Goal: Communication & Community: Answer question/provide support

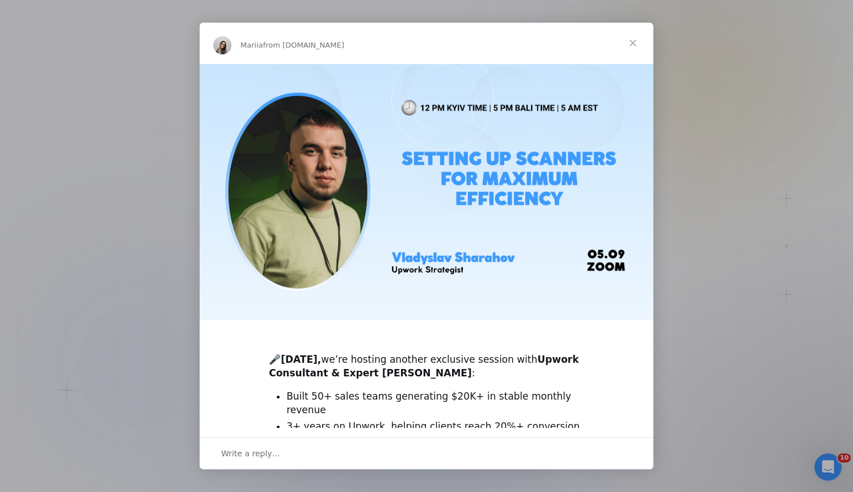
click at [629, 40] on span "Close" at bounding box center [632, 43] width 41 height 41
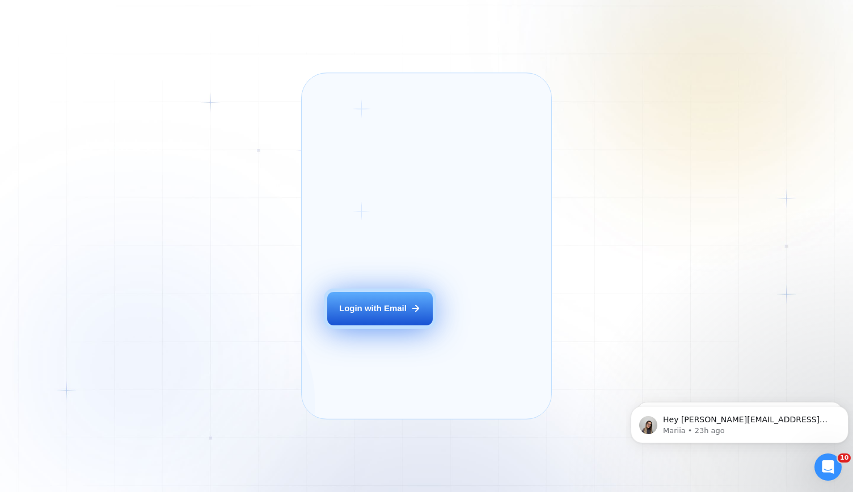
click at [393, 325] on button "Login with Email" at bounding box center [379, 308] width 105 height 33
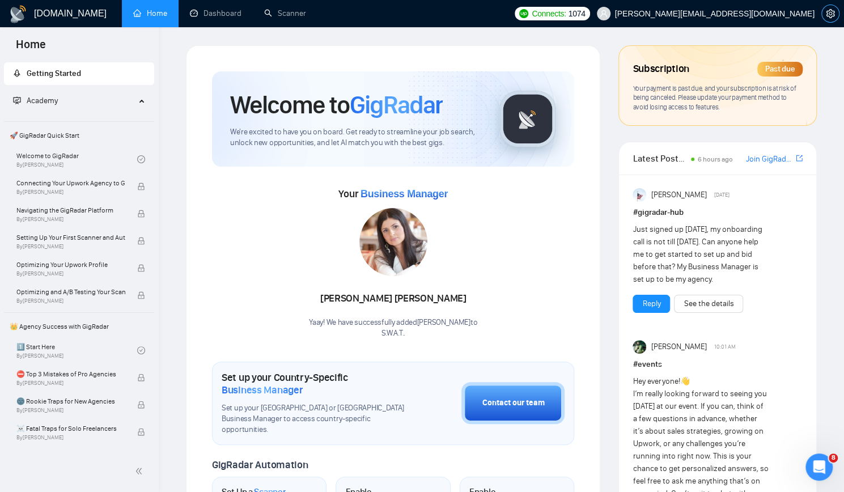
click at [830, 13] on icon "setting" at bounding box center [830, 13] width 9 height 9
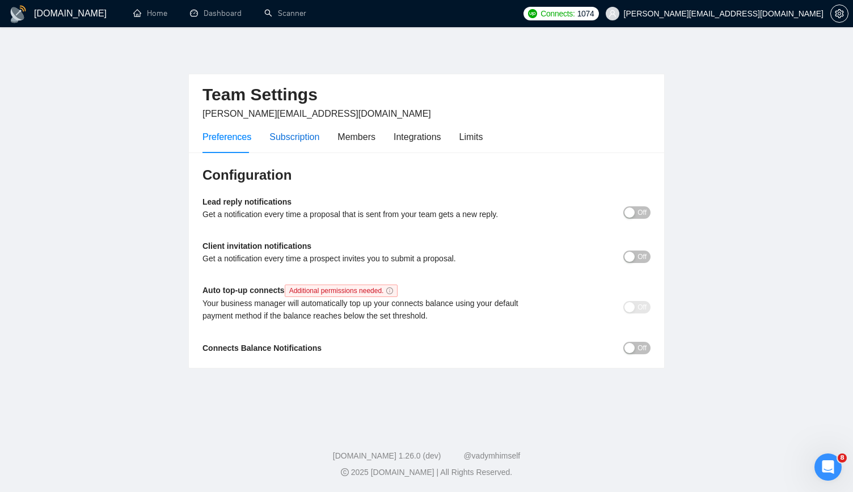
click at [298, 132] on div "Subscription" at bounding box center [294, 137] width 50 height 14
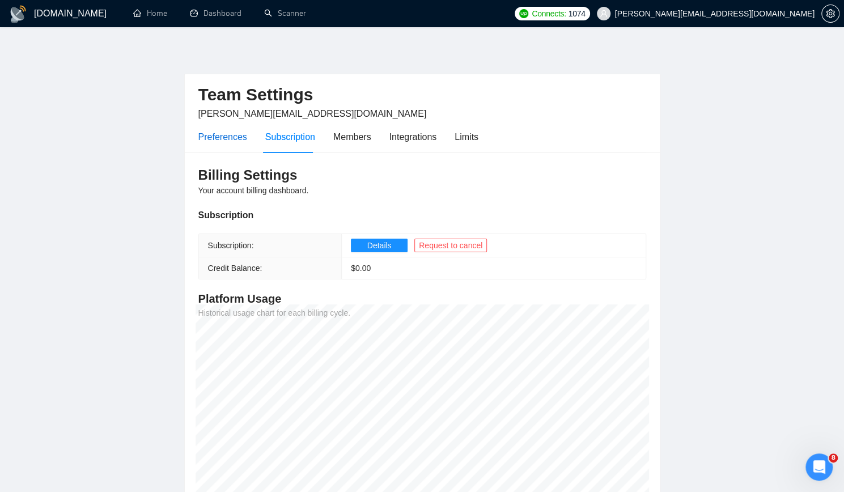
click at [230, 137] on div "Preferences" at bounding box center [222, 137] width 49 height 14
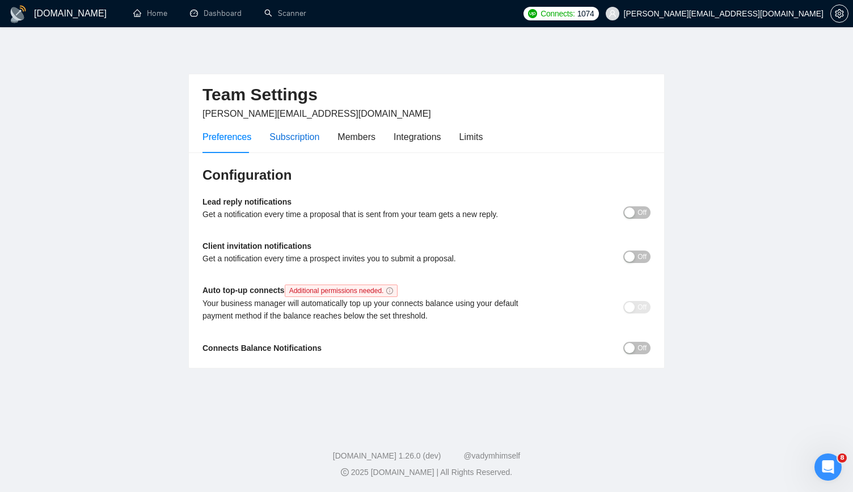
click at [291, 137] on div "Subscription" at bounding box center [294, 137] width 50 height 14
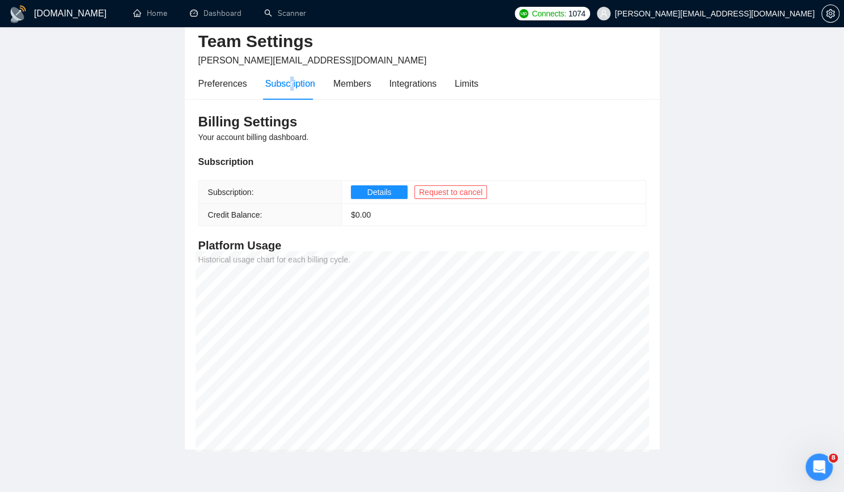
scroll to position [57, 0]
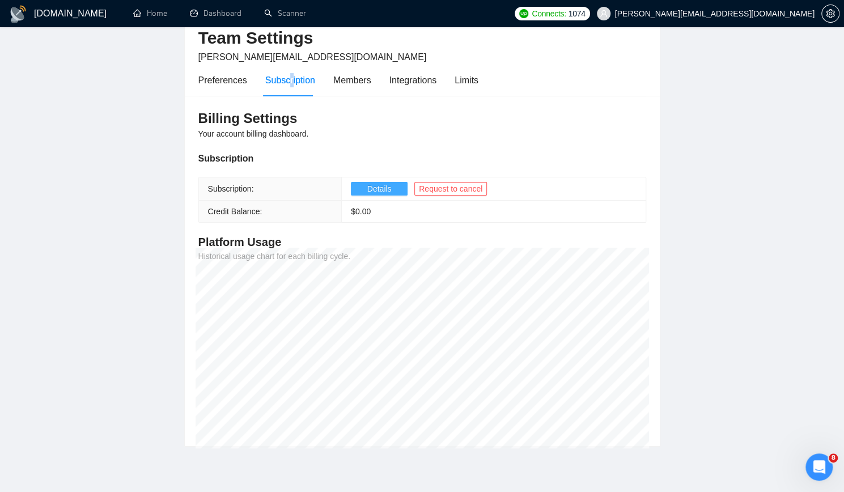
click at [367, 184] on span "Details" at bounding box center [379, 189] width 24 height 12
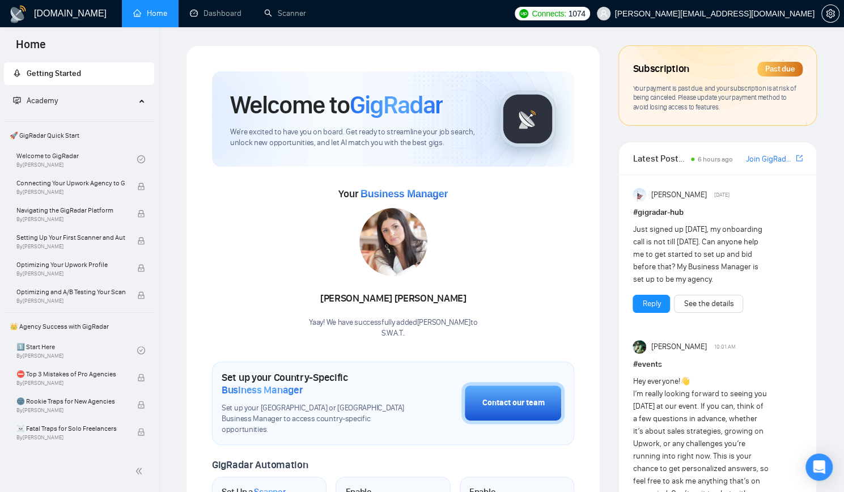
click at [781, 69] on div "Past due" at bounding box center [780, 69] width 45 height 15
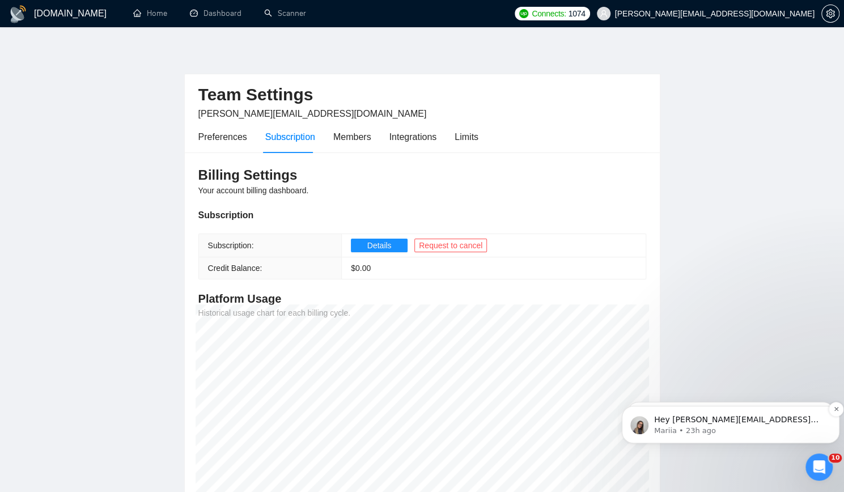
click at [726, 426] on p "Mariia • 23h ago" at bounding box center [739, 431] width 171 height 10
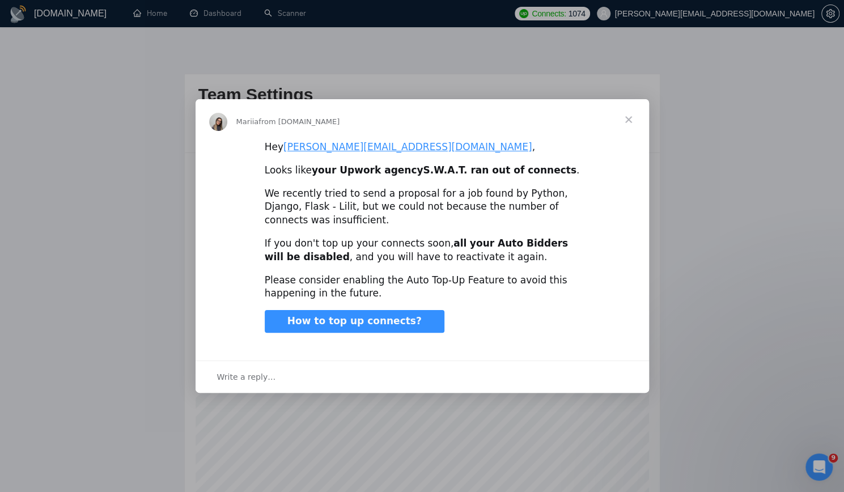
click at [633, 116] on span "Close" at bounding box center [628, 119] width 41 height 41
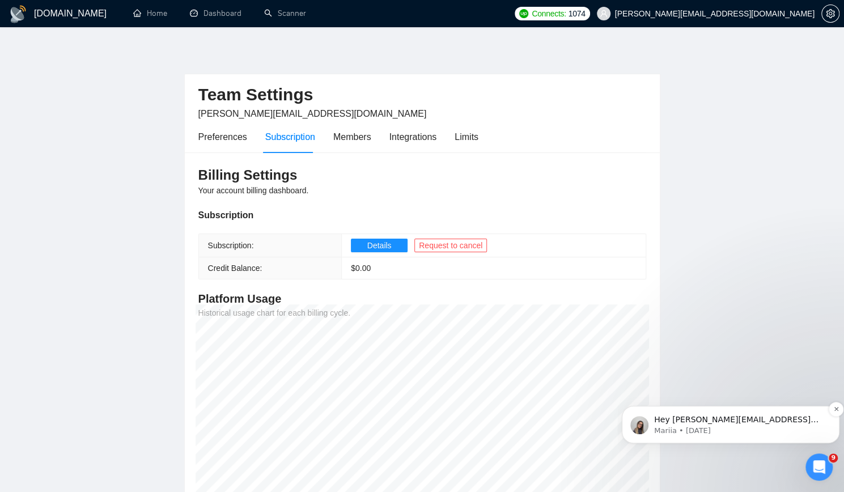
click at [756, 423] on p "Hey karapet@stdevmail.com, Looks like your Upwork agency S.W.A.T. ran out of co…" at bounding box center [739, 420] width 171 height 11
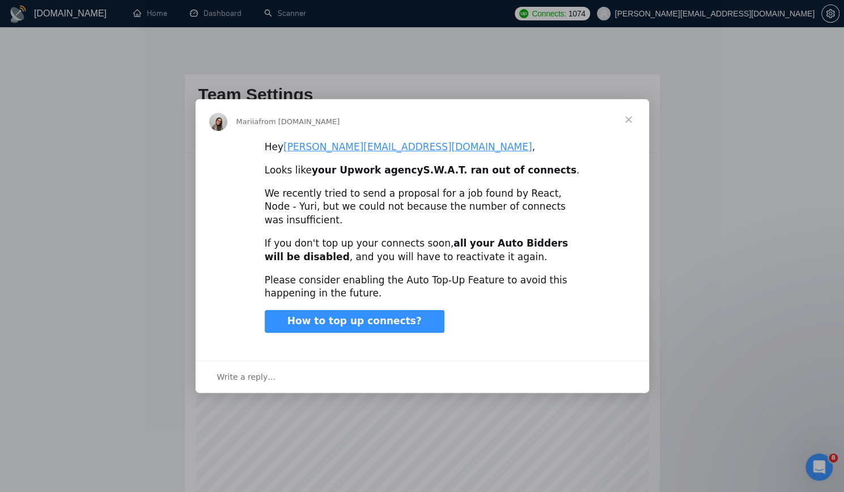
click at [632, 126] on span "Close" at bounding box center [628, 119] width 41 height 41
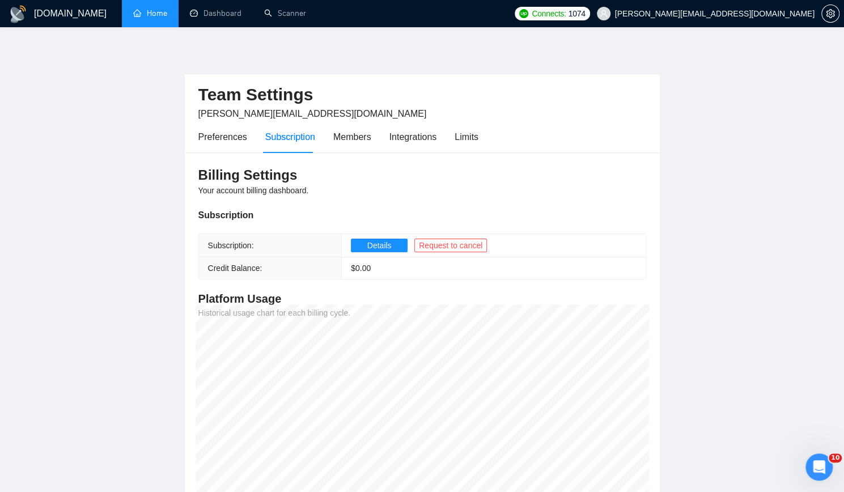
click at [158, 14] on link "Home" at bounding box center [150, 14] width 34 height 10
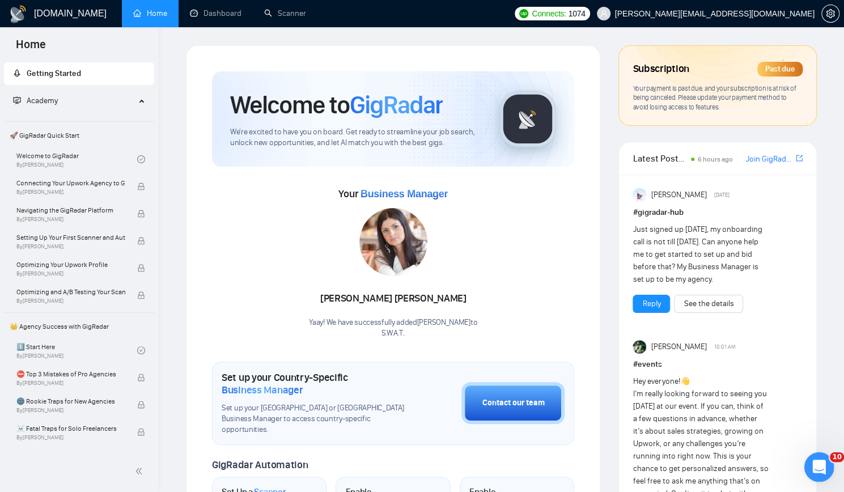
click at [828, 456] on div "Open Intercom Messenger" at bounding box center [817, 465] width 37 height 37
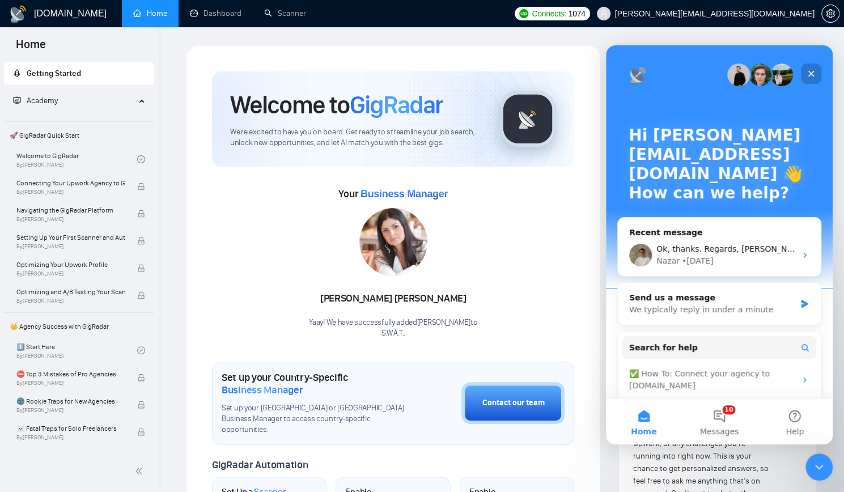
click at [809, 75] on icon "Close" at bounding box center [811, 73] width 9 height 9
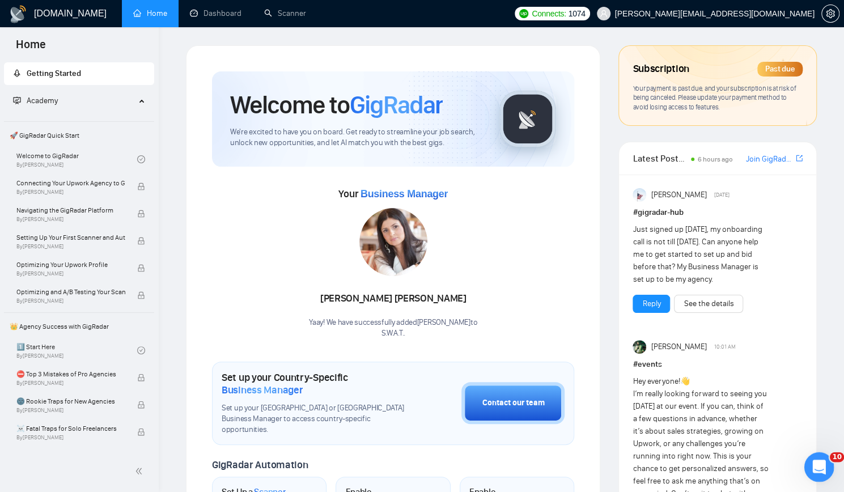
click at [813, 459] on icon "Open Intercom Messenger" at bounding box center [818, 465] width 19 height 19
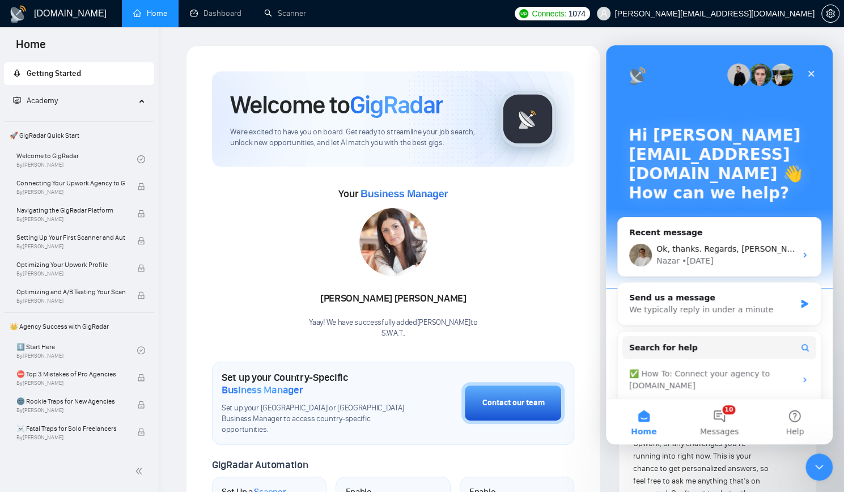
click at [712, 198] on p "How can we help?" at bounding box center [719, 193] width 181 height 19
click at [673, 306] on div "We typically reply in under a minute" at bounding box center [712, 310] width 166 height 12
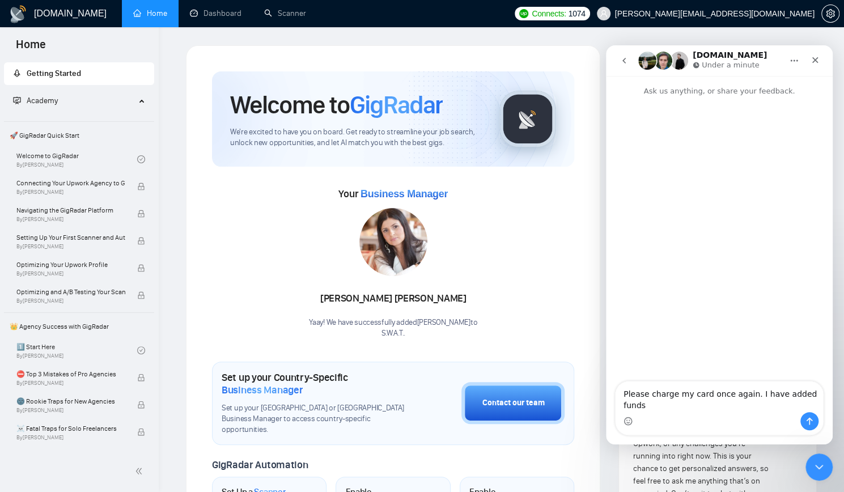
type textarea "Please charge my card once again. I have added funds."
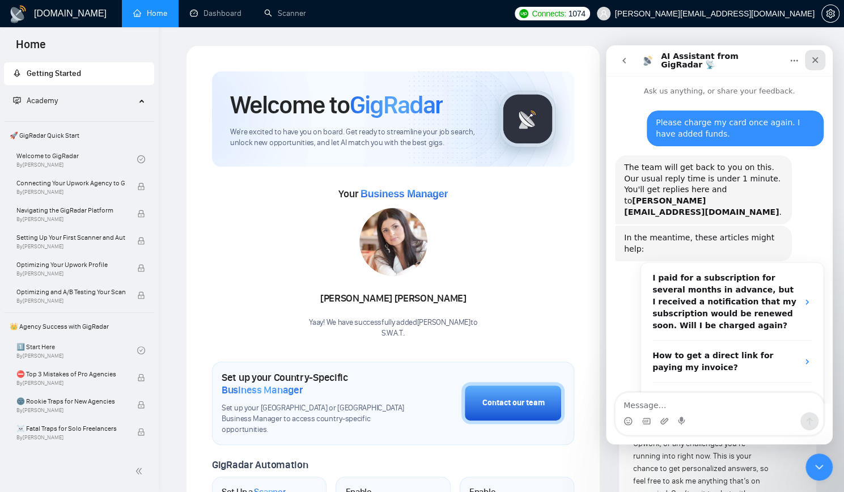
click at [816, 56] on icon "Close" at bounding box center [815, 60] width 9 height 9
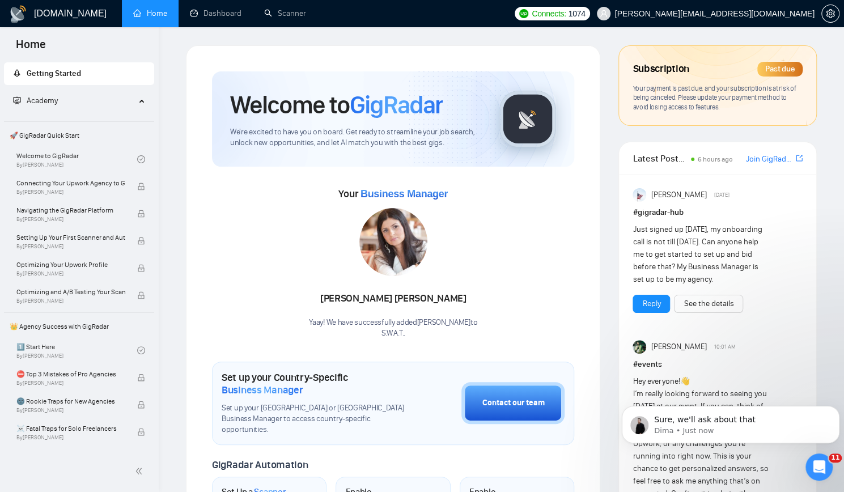
scroll to position [159, 0]
click at [687, 425] on div "Sure, we'll ask about that" at bounding box center [740, 420] width 175 height 15
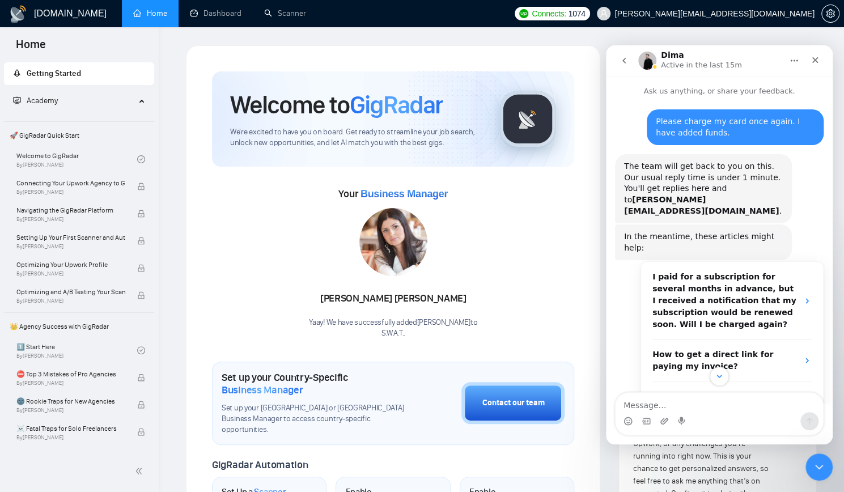
scroll to position [177, 0]
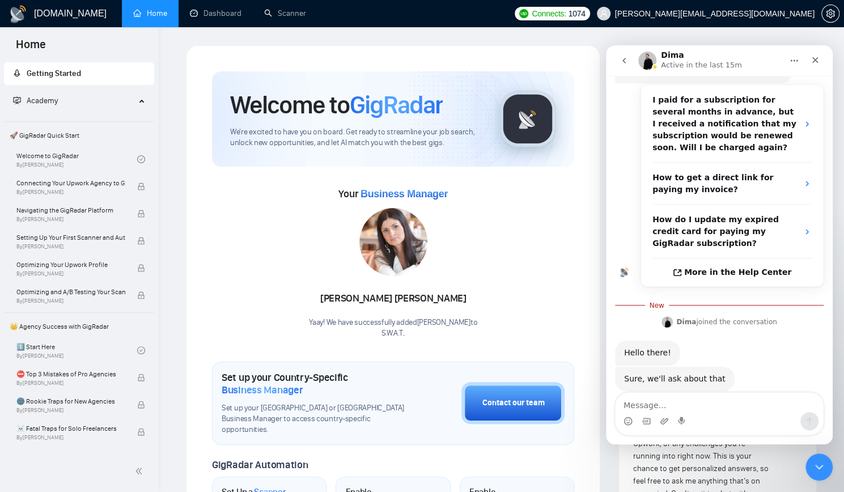
click at [692, 405] on textarea "Message…" at bounding box center [720, 402] width 208 height 19
type textarea "Thanks"
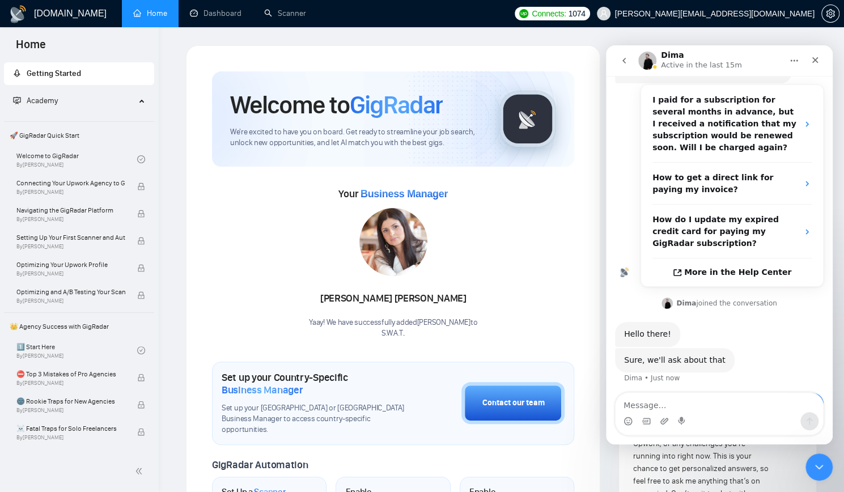
scroll to position [192, 0]
